Goal: Find specific page/section: Find specific page/section

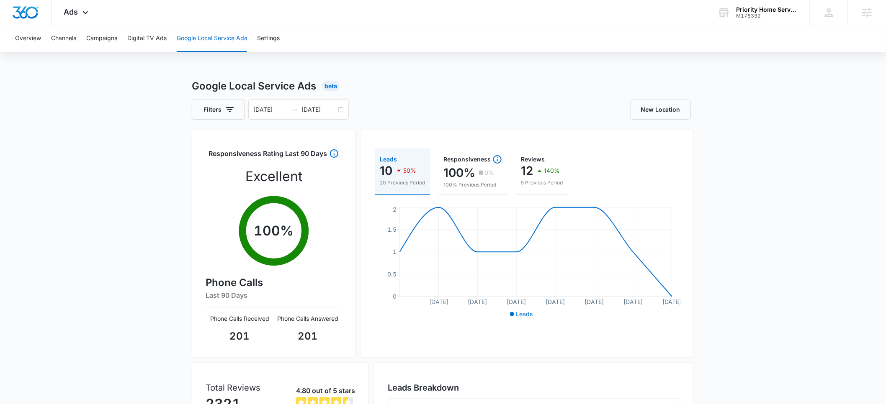
click at [77, 13] on span "Ads" at bounding box center [71, 12] width 14 height 9
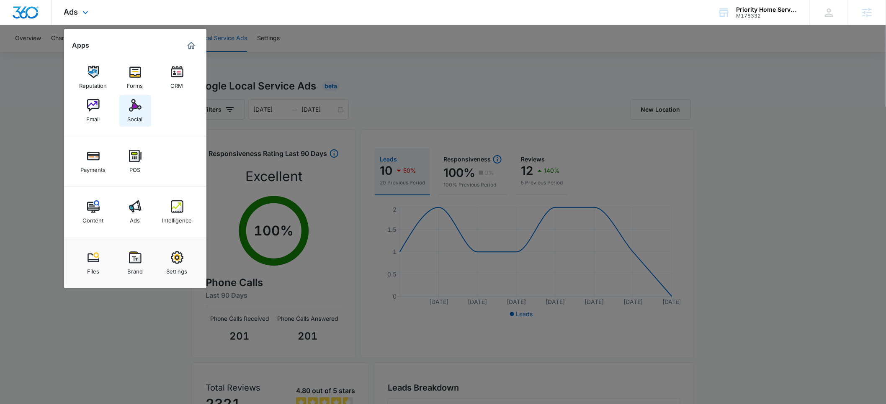
click at [134, 111] on img at bounding box center [135, 105] width 13 height 13
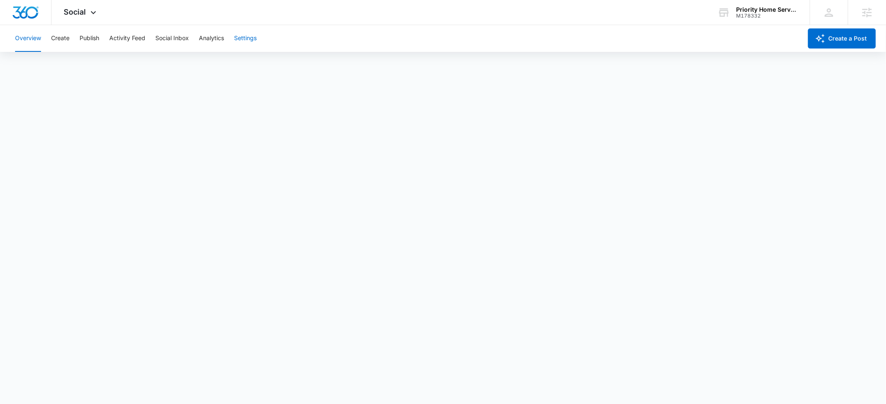
click at [245, 39] on button "Settings" at bounding box center [245, 38] width 23 height 27
click at [28, 13] on img "Dashboard" at bounding box center [25, 12] width 27 height 13
